Goal: Information Seeking & Learning: Learn about a topic

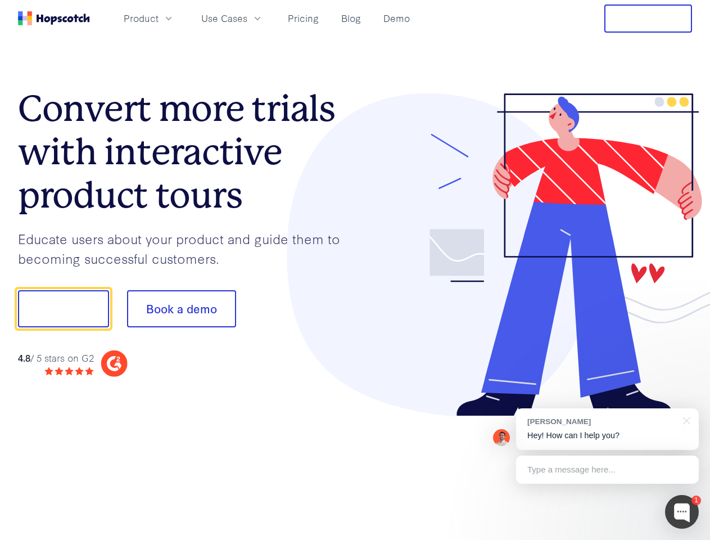
click at [355, 270] on div at bounding box center [523, 254] width 337 height 323
click at [159, 18] on span "Product" at bounding box center [141, 18] width 35 height 14
click at [247, 18] on span "Use Cases" at bounding box center [224, 18] width 46 height 14
click at [648, 19] on button "Free Trial" at bounding box center [649, 18] width 88 height 28
click at [63, 309] on button "Show me!" at bounding box center [63, 308] width 91 height 37
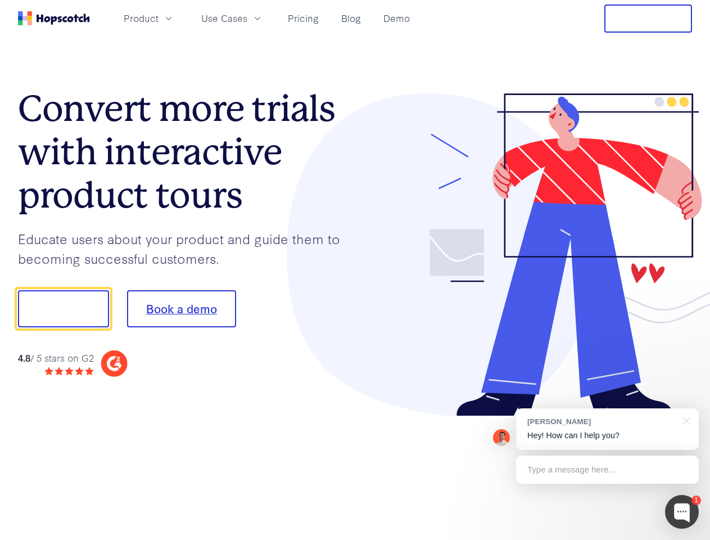
click at [181, 309] on button "Book a demo" at bounding box center [181, 308] width 109 height 37
click at [682, 512] on div at bounding box center [682, 512] width 34 height 34
click at [607, 429] on div "[PERSON_NAME] Hey! How can I help you?" at bounding box center [607, 429] width 183 height 42
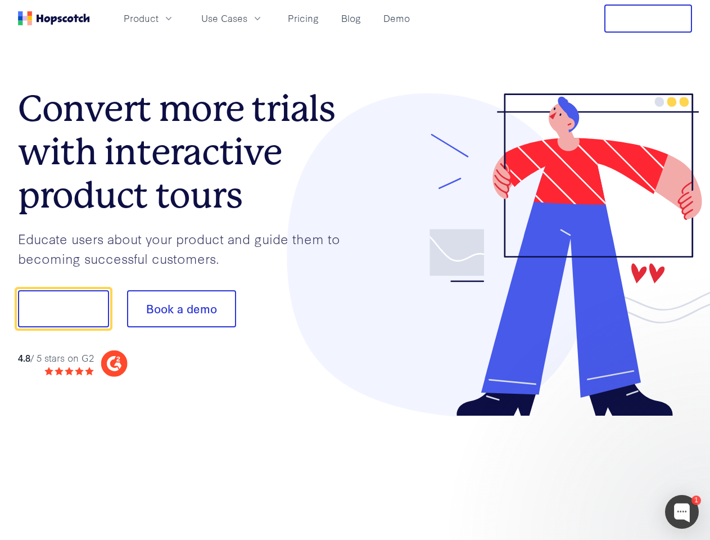
click at [685, 420] on div at bounding box center [593, 307] width 211 height 375
click at [607, 470] on div at bounding box center [593, 383] width 211 height 224
